Goal: Find specific page/section

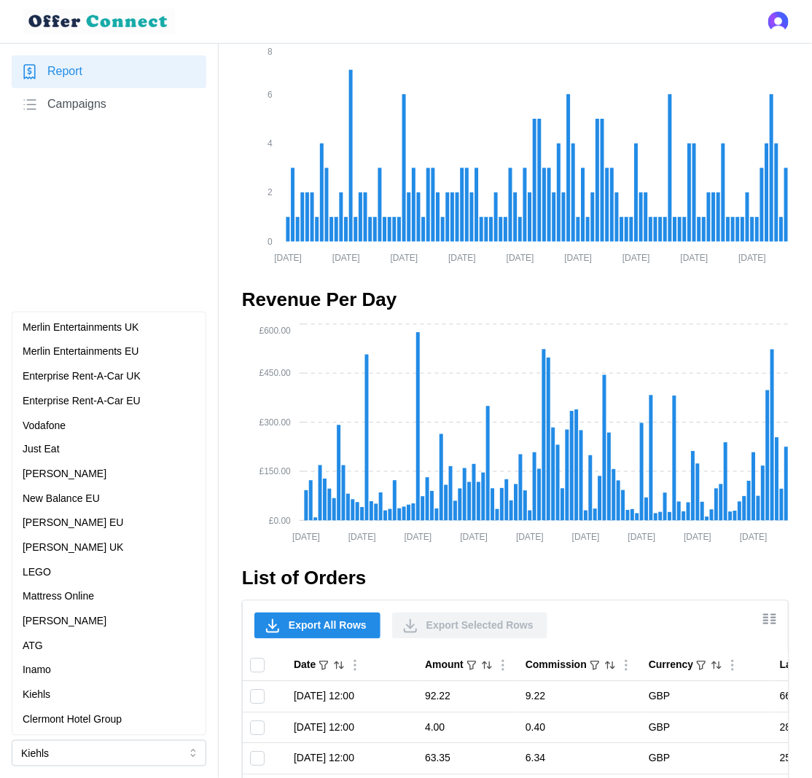
scroll to position [369, 0]
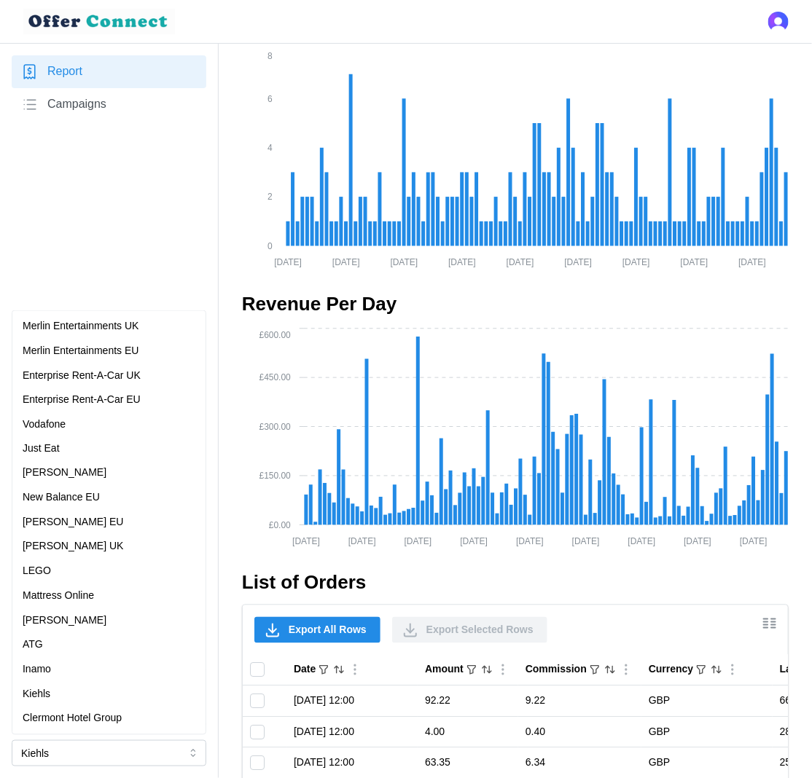
click at [96, 490] on p "New Balance EU" at bounding box center [61, 498] width 77 height 16
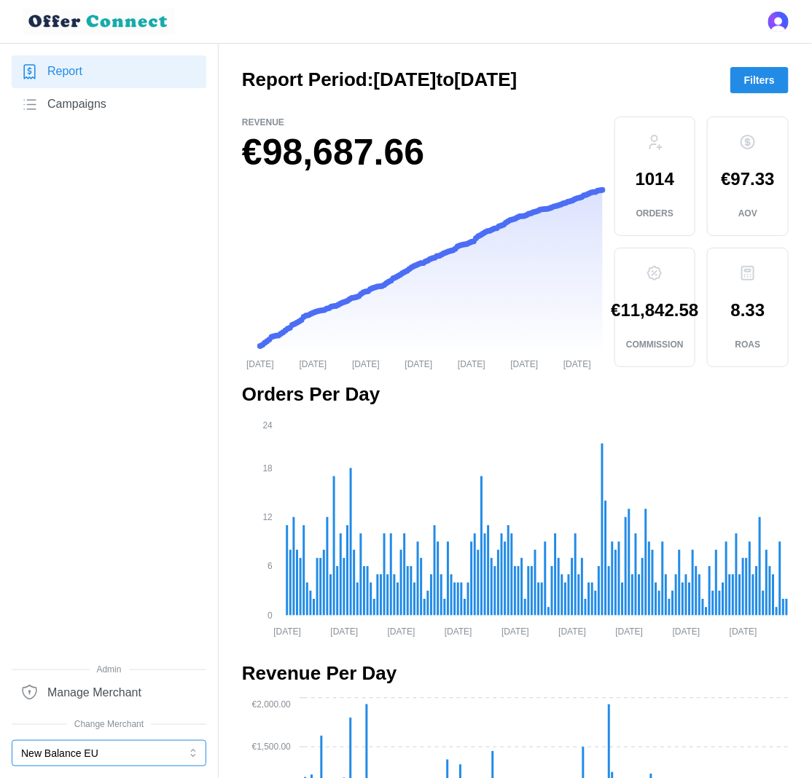
click at [82, 756] on button "New Balance EU" at bounding box center [109, 753] width 195 height 26
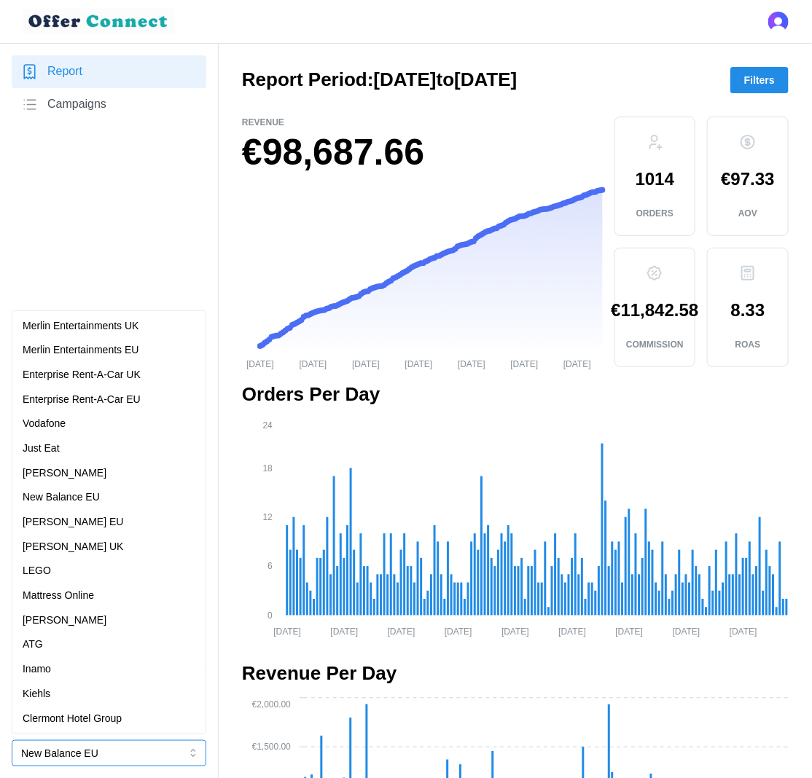
click at [120, 702] on div "Kiehls" at bounding box center [109, 694] width 173 height 16
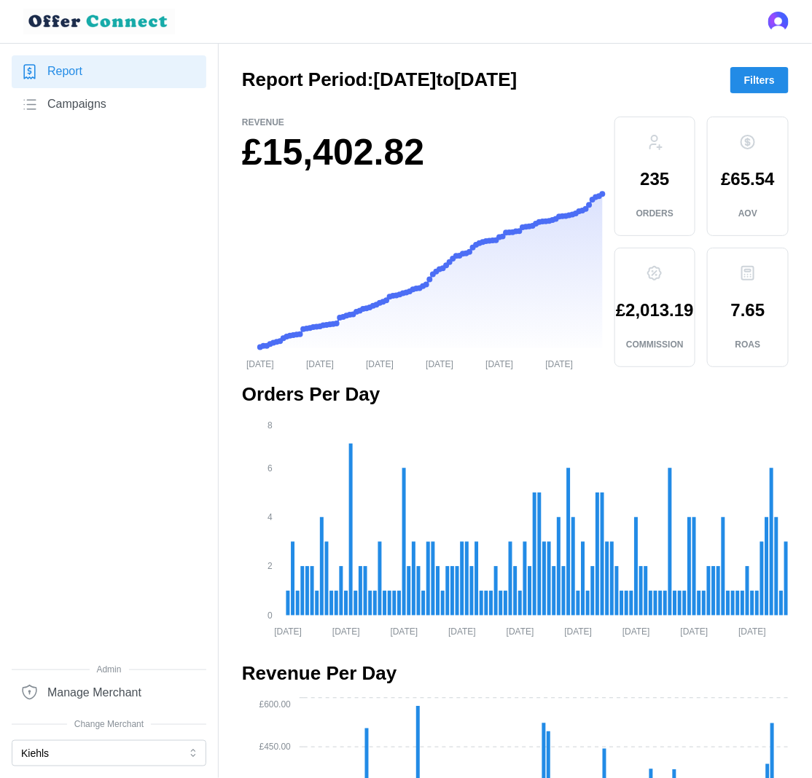
click at [124, 109] on link "Campaigns" at bounding box center [109, 104] width 195 height 33
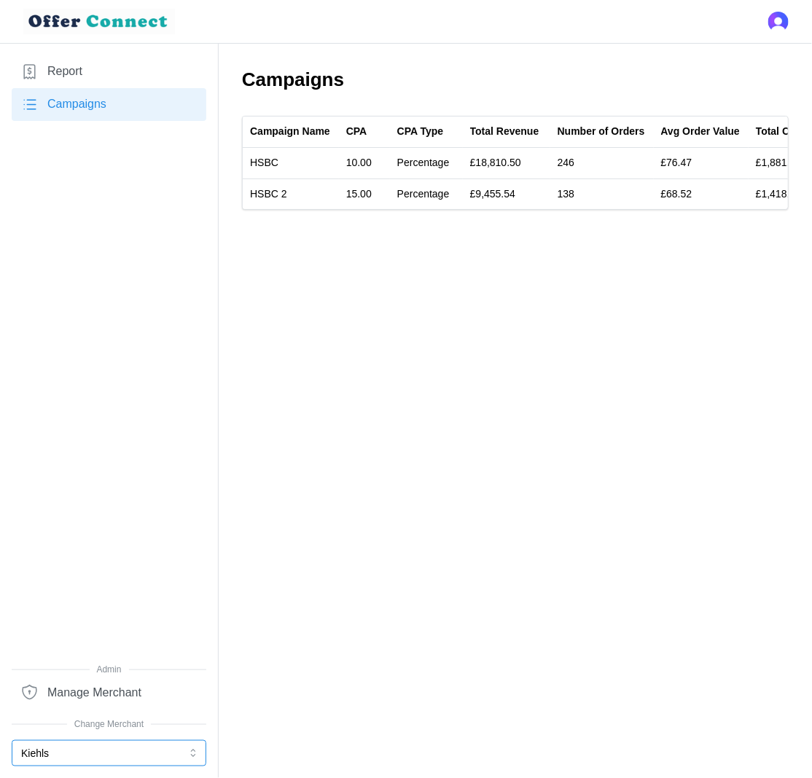
click at [95, 746] on button "Kiehls" at bounding box center [109, 753] width 195 height 26
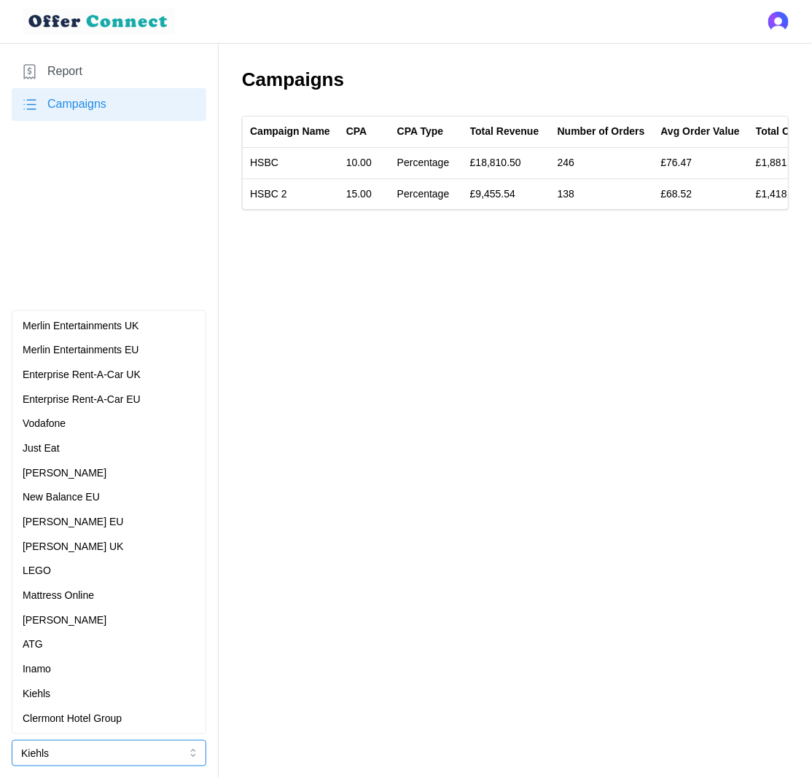
click at [85, 670] on div "Inamo" at bounding box center [109, 670] width 173 height 16
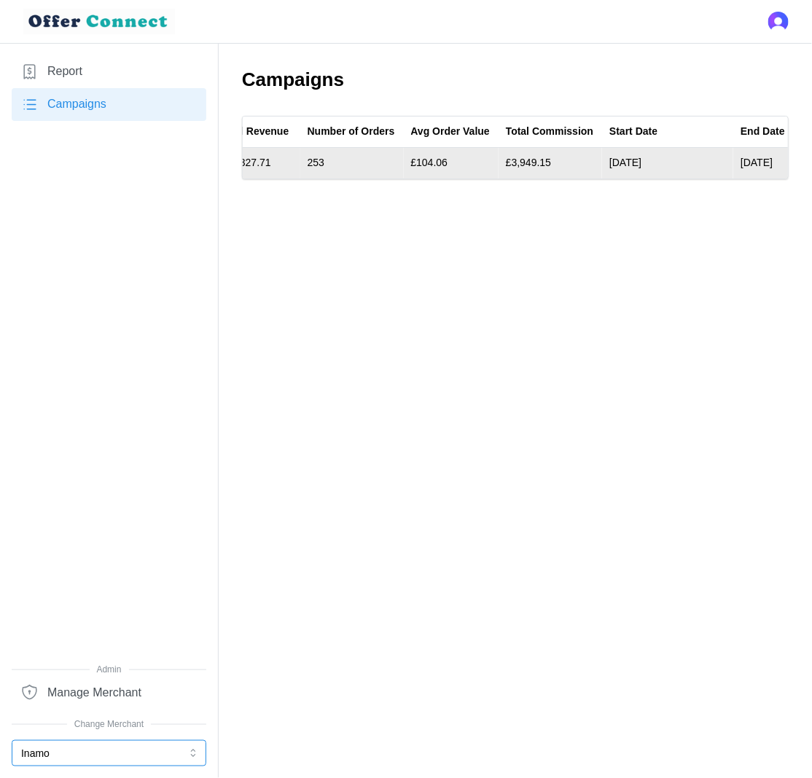
scroll to position [0, 380]
